Goal: Find specific page/section: Find specific page/section

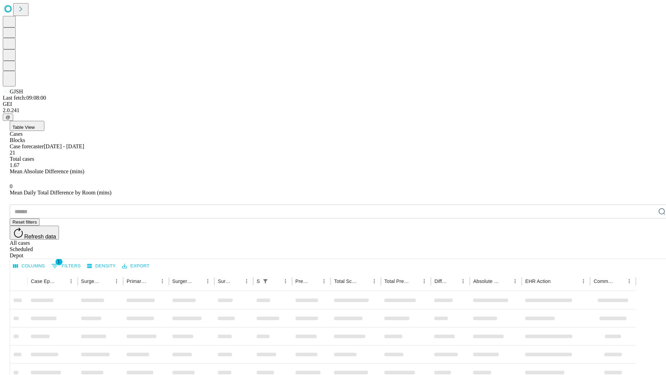
click at [648, 252] on div "Depot" at bounding box center [340, 255] width 660 height 6
